Goal: Task Accomplishment & Management: Manage account settings

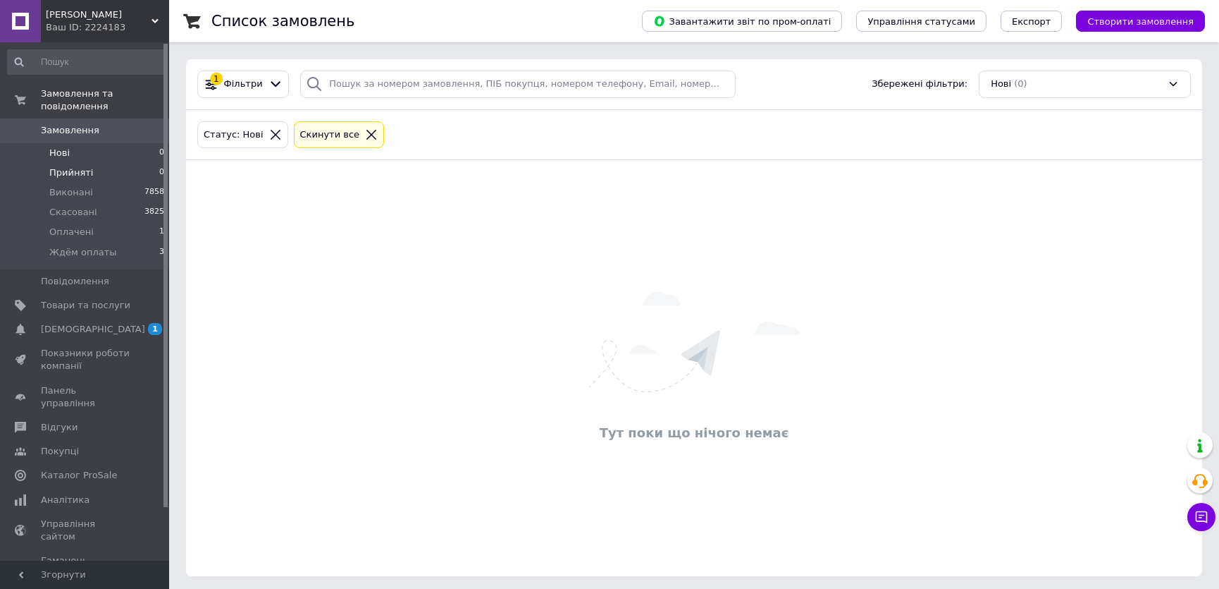
click at [116, 164] on li "Прийняті 0" at bounding box center [86, 173] width 173 height 20
click at [86, 226] on span "Оплачені" at bounding box center [71, 232] width 44 height 13
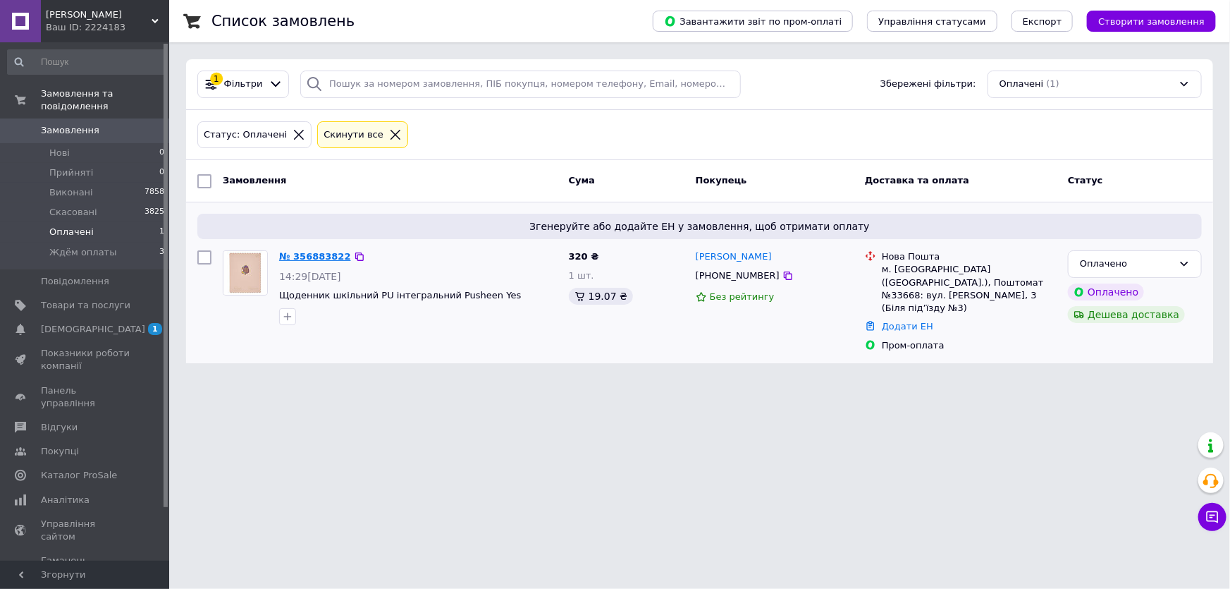
click at [314, 256] on link "№ 356883822" at bounding box center [315, 256] width 72 height 11
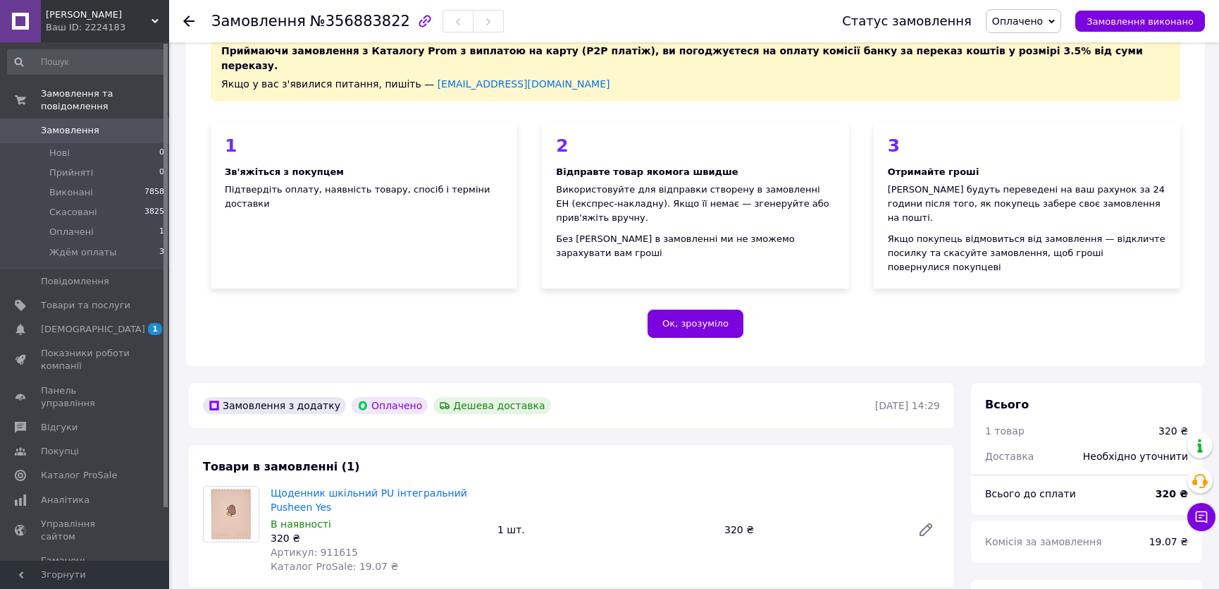
scroll to position [256, 0]
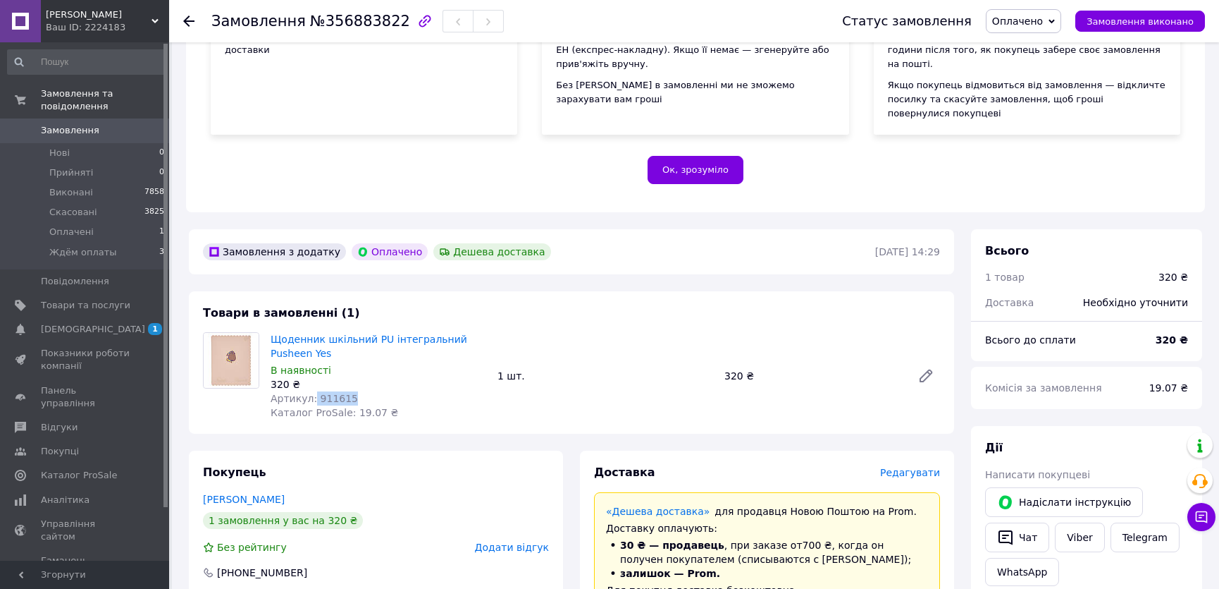
drag, startPoint x: 310, startPoint y: 353, endPoint x: 367, endPoint y: 357, distance: 56.5
click at [367, 391] on div "Артикул: 911615" at bounding box center [379, 398] width 216 height 14
copy span "911615"
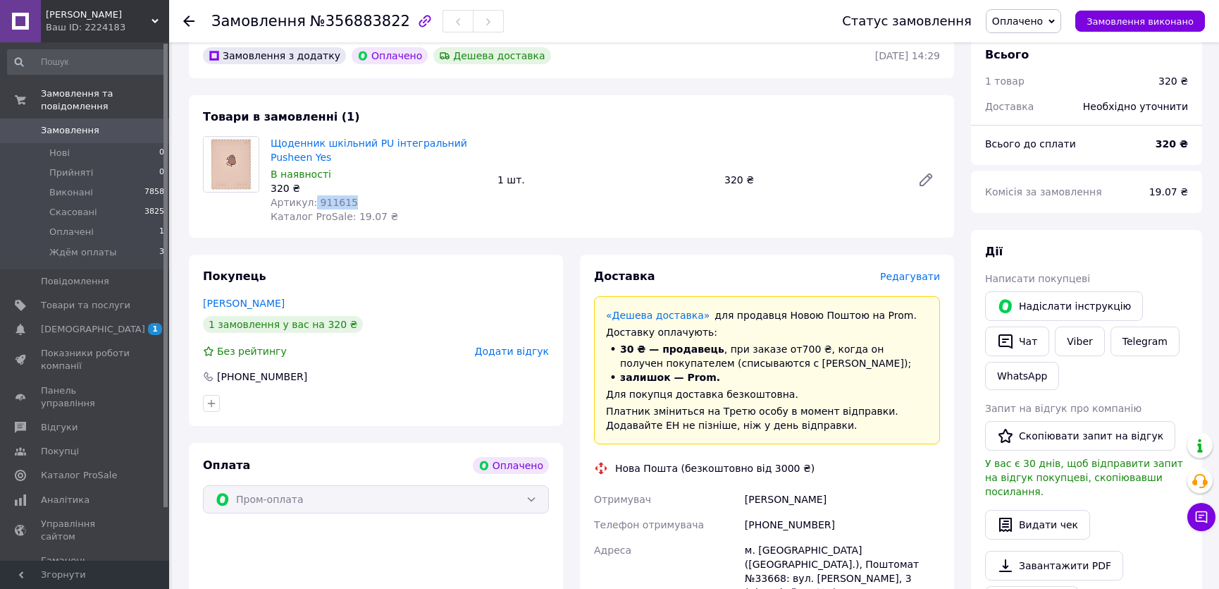
scroll to position [641, 0]
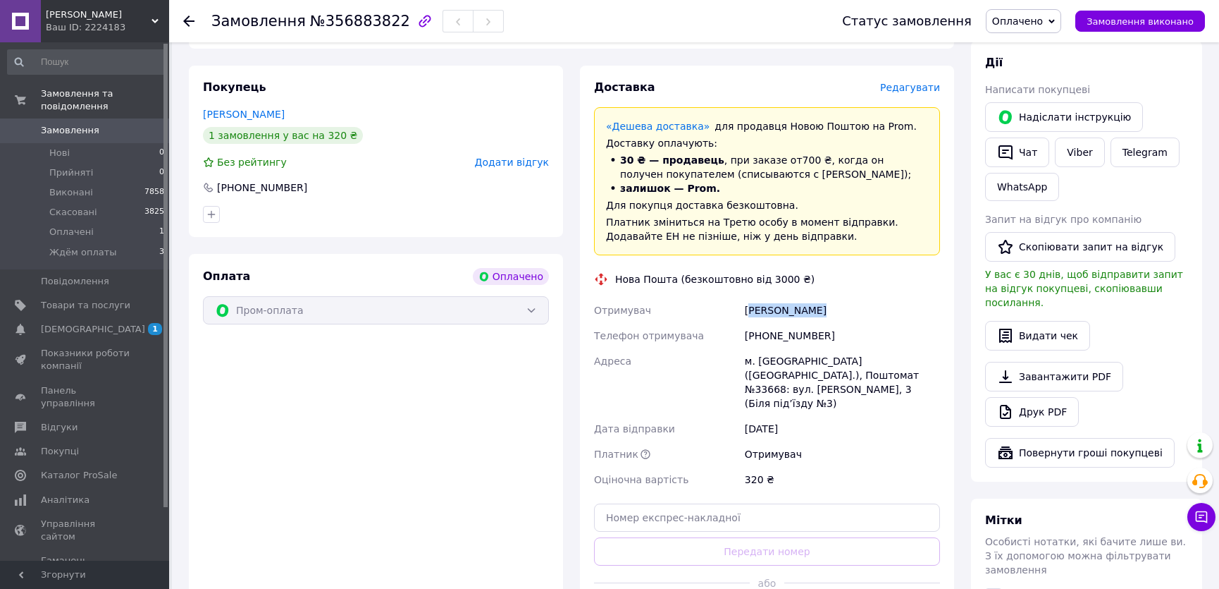
drag, startPoint x: 805, startPoint y: 266, endPoint x: 841, endPoint y: 268, distance: 36.0
click at [841, 297] on div "[PERSON_NAME]" at bounding box center [842, 309] width 201 height 25
drag, startPoint x: 745, startPoint y: 267, endPoint x: 859, endPoint y: 268, distance: 113.5
click at [859, 297] on div "[PERSON_NAME]" at bounding box center [842, 309] width 201 height 25
copy div "[PERSON_NAME]"
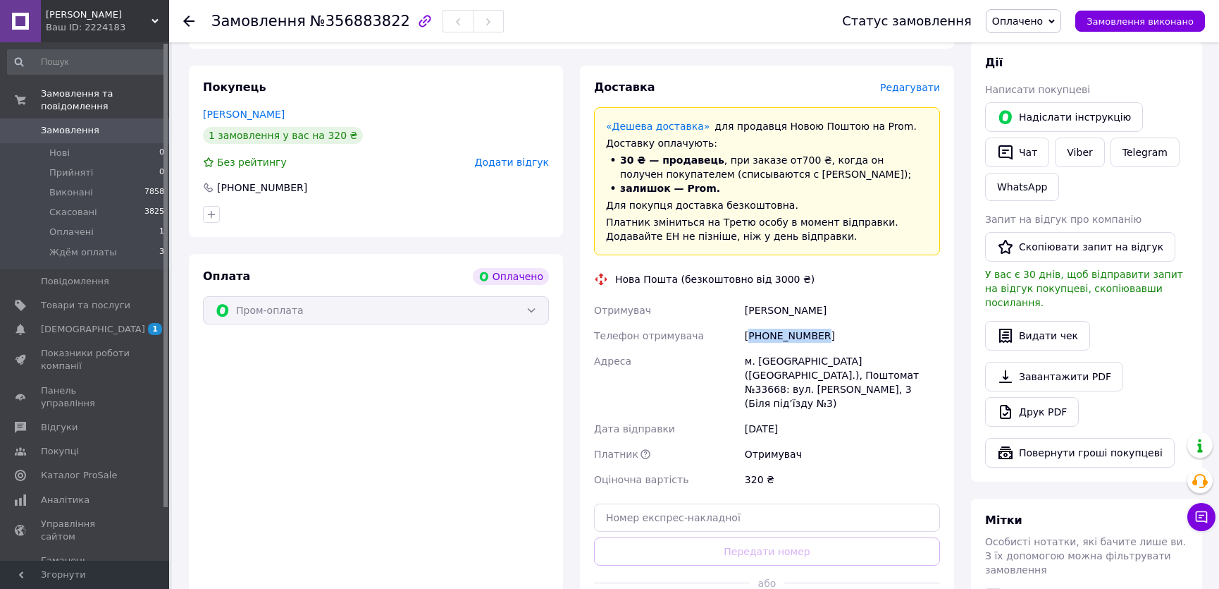
drag, startPoint x: 750, startPoint y: 291, endPoint x: 823, endPoint y: 295, distance: 73.4
click at [823, 323] on div "[PHONE_NUMBER]" at bounding box center [842, 335] width 201 height 25
copy div "380504455964"
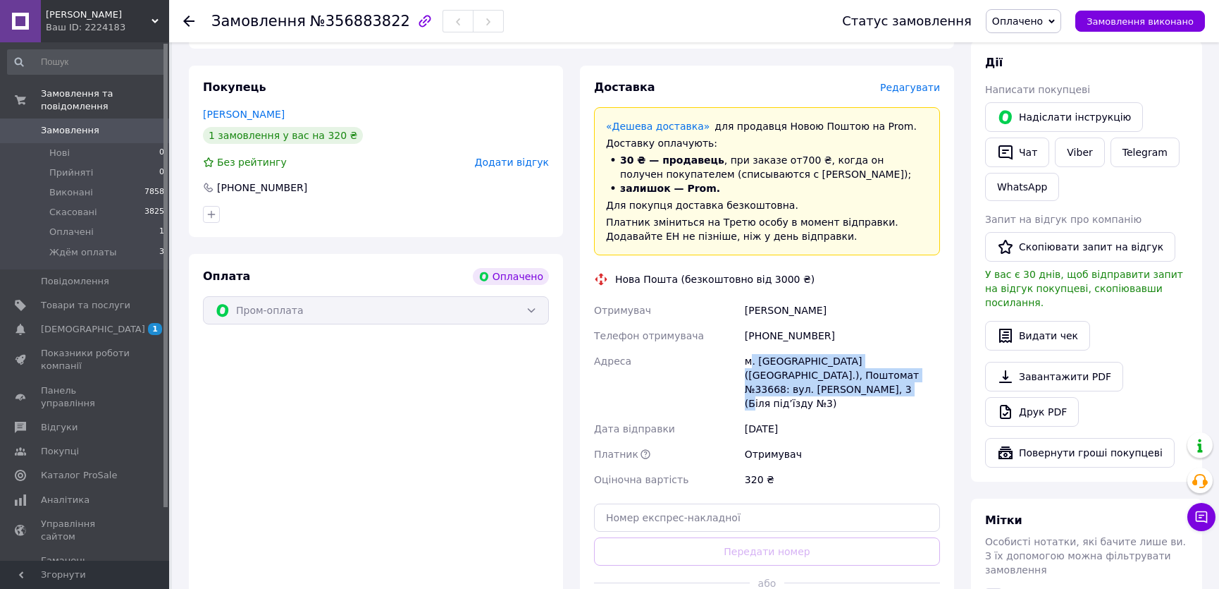
drag, startPoint x: 750, startPoint y: 316, endPoint x: 939, endPoint y: 334, distance: 189.7
click at [939, 348] on div "м. [GEOGRAPHIC_DATA] ([GEOGRAPHIC_DATA].), Поштомат №33668: вул. [PERSON_NAME],…" at bounding box center [842, 382] width 201 height 68
drag, startPoint x: 746, startPoint y: 318, endPoint x: 933, endPoint y: 333, distance: 187.4
click at [933, 348] on div "м. [GEOGRAPHIC_DATA] ([GEOGRAPHIC_DATA].), Поштомат №33668: вул. [PERSON_NAME],…" at bounding box center [842, 382] width 201 height 68
copy div "м. [GEOGRAPHIC_DATA] ([GEOGRAPHIC_DATA].), Поштомат №33668: вул. [PERSON_NAME],…"
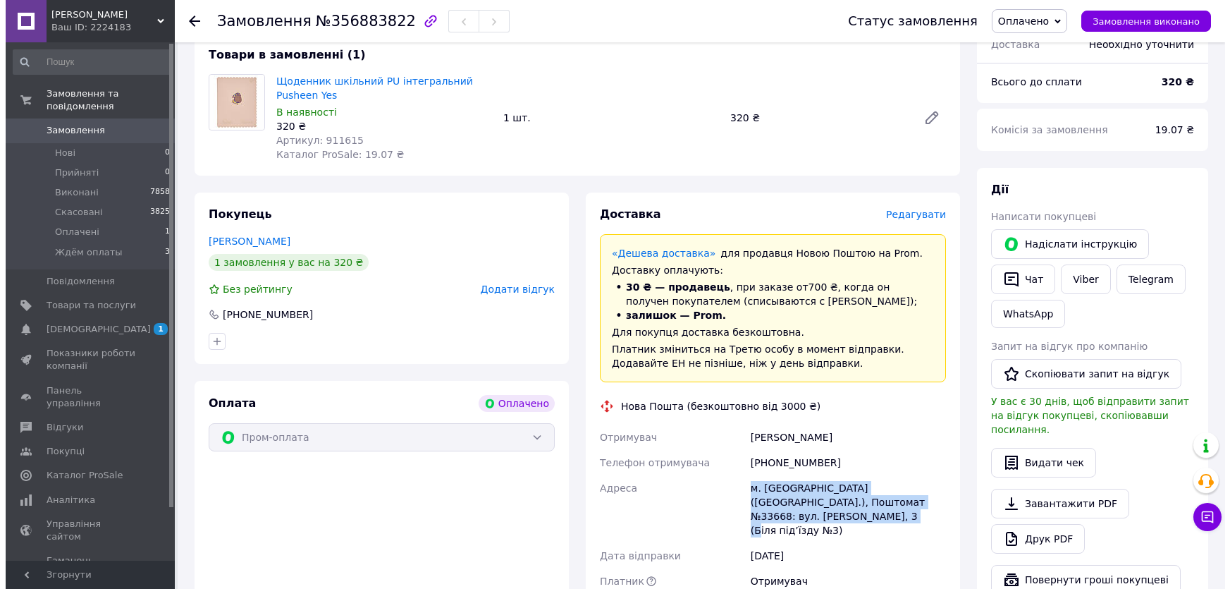
scroll to position [512, 0]
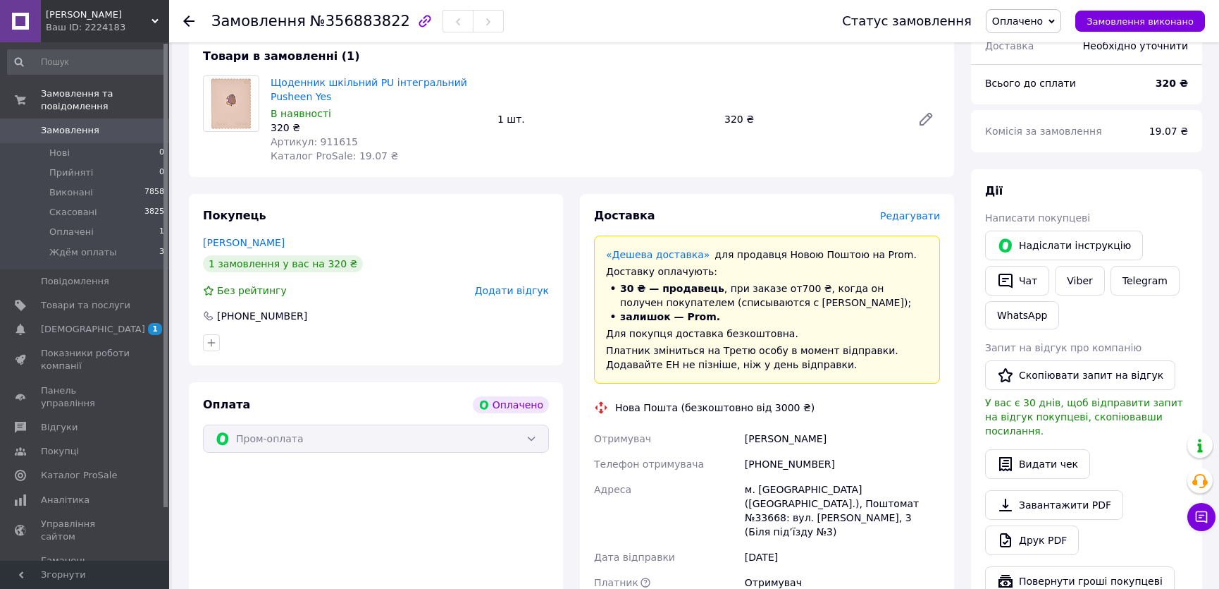
click at [917, 210] on span "Редагувати" at bounding box center [910, 215] width 60 height 11
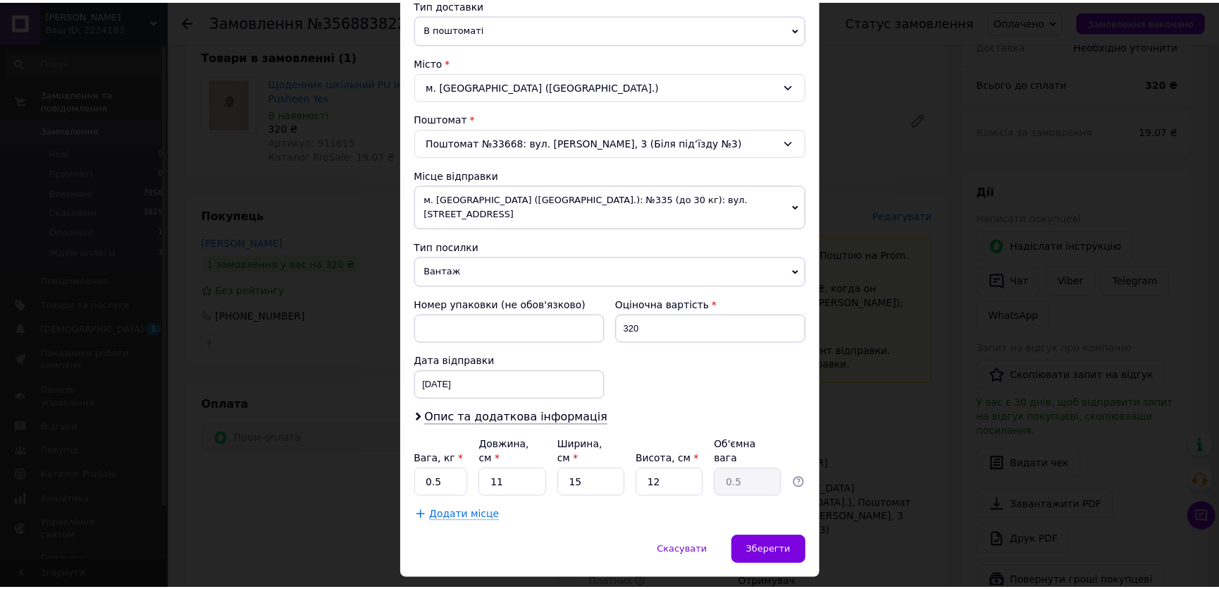
scroll to position [345, 0]
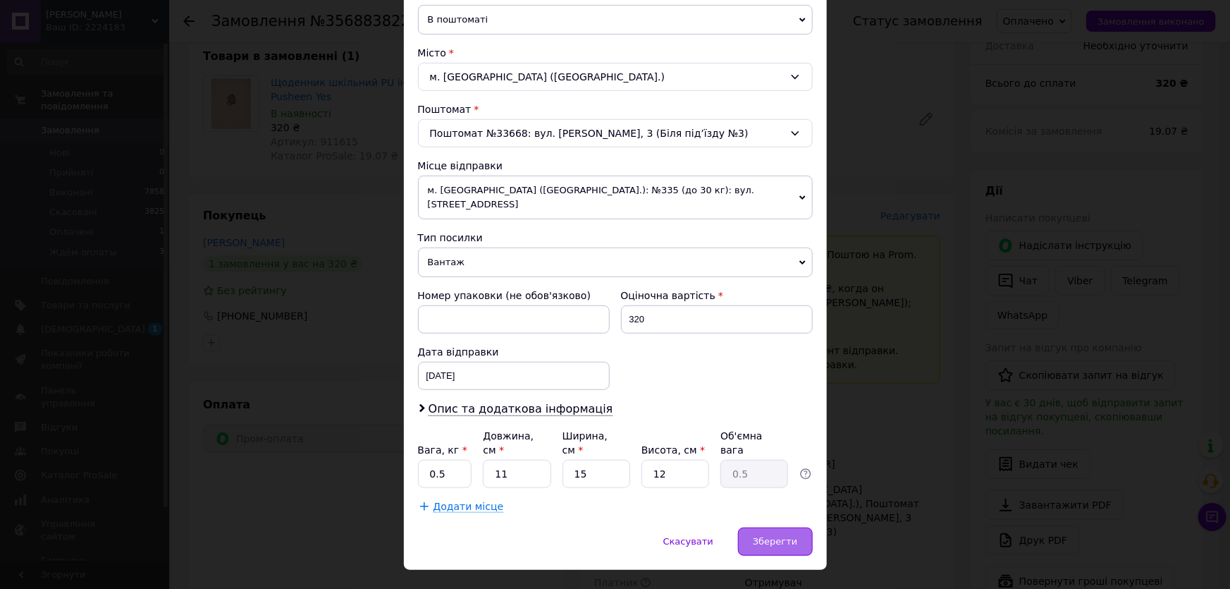
click at [780, 536] on span "Зберегти" at bounding box center [775, 541] width 44 height 11
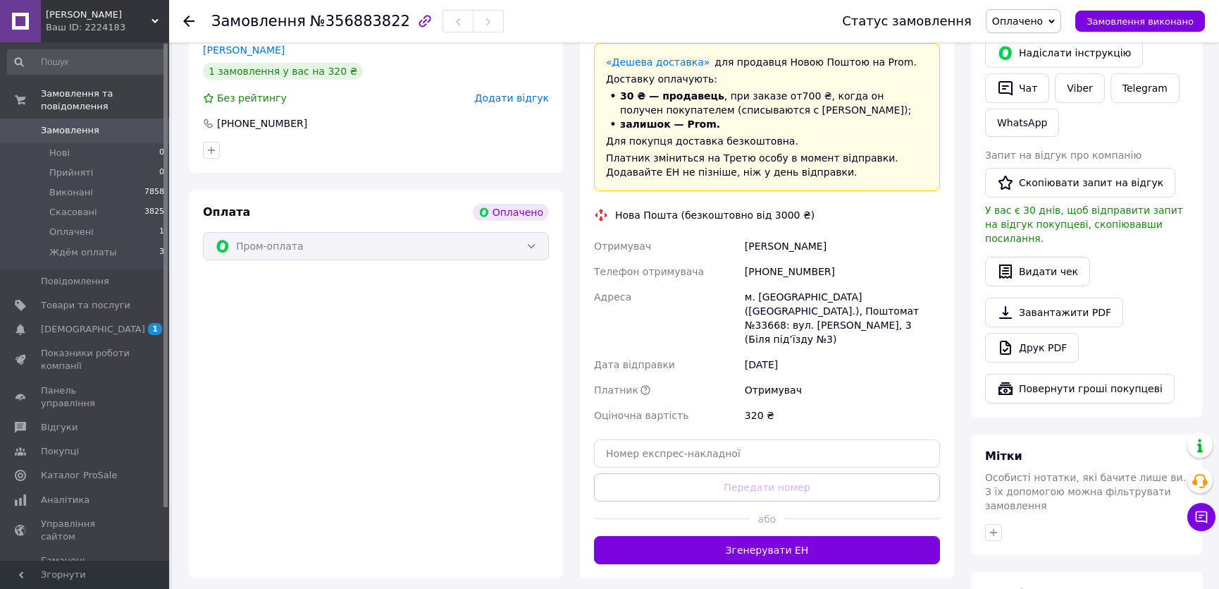
scroll to position [832, 0]
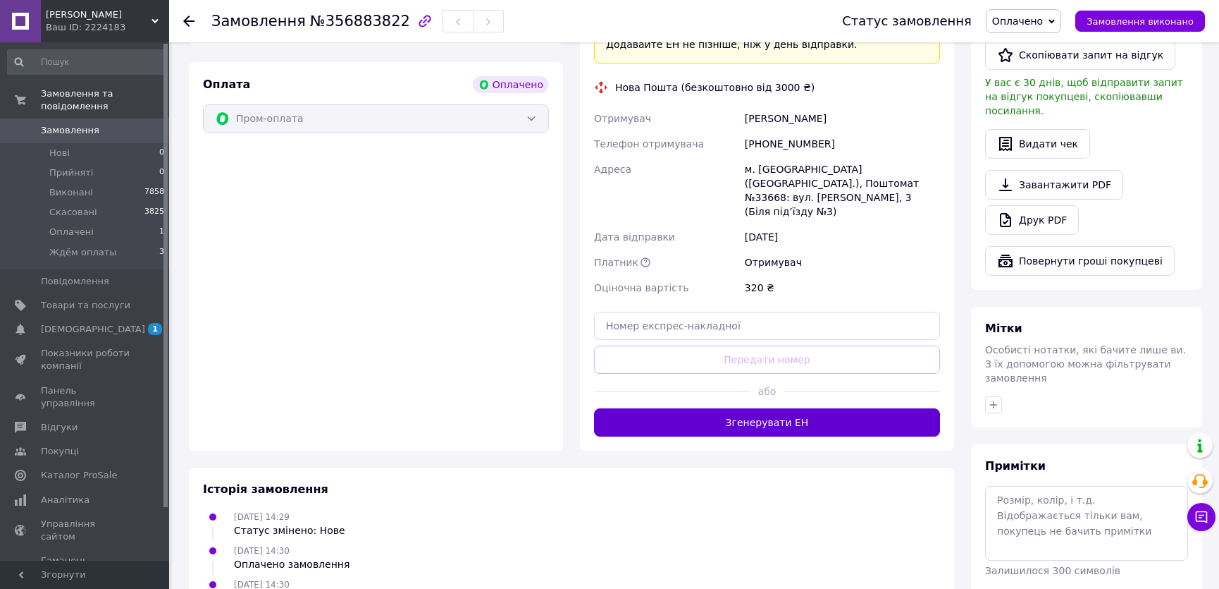
click at [766, 408] on button "Згенерувати ЕН" at bounding box center [767, 422] width 346 height 28
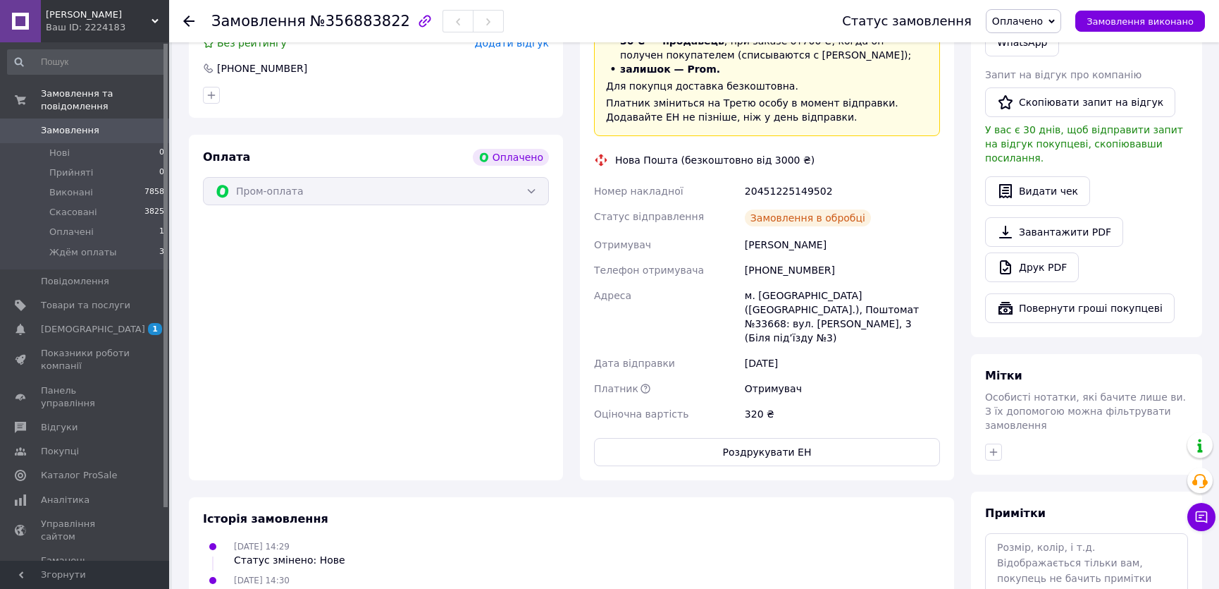
scroll to position [641, 0]
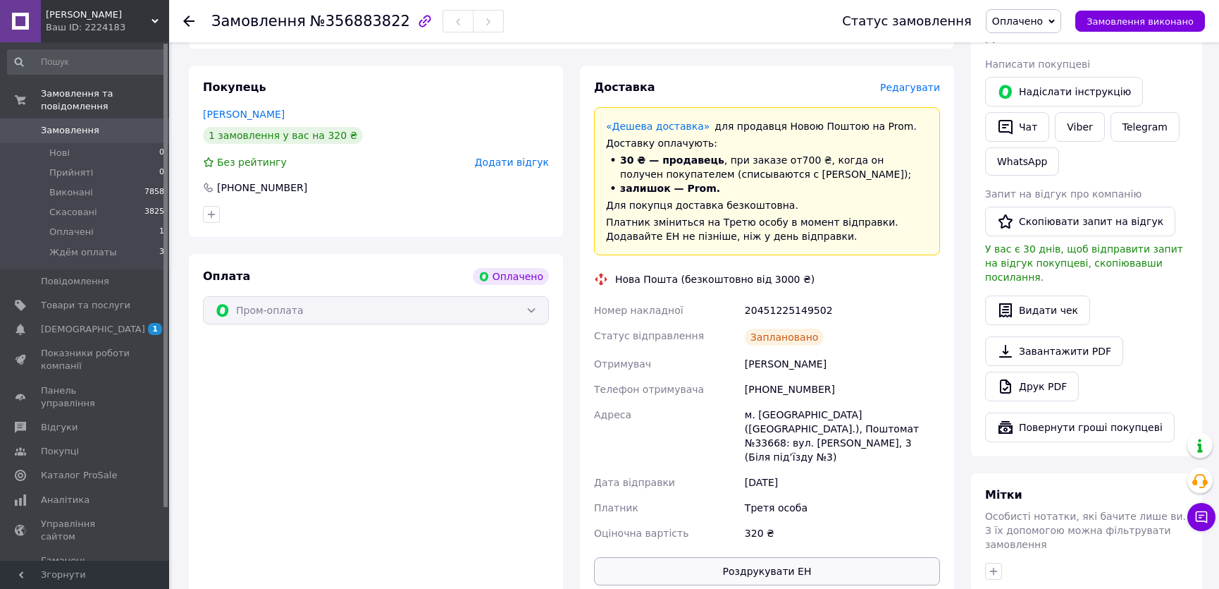
click at [761, 557] on button "Роздрукувати ЕН" at bounding box center [767, 571] width 346 height 28
click at [1047, 28] on span "Оплачено" at bounding box center [1023, 21] width 75 height 24
click at [1050, 66] on li "Виконано" at bounding box center [1028, 70] width 82 height 21
click at [95, 147] on li "Нові 0" at bounding box center [86, 153] width 173 height 20
